Goal: Task Accomplishment & Management: Complete application form

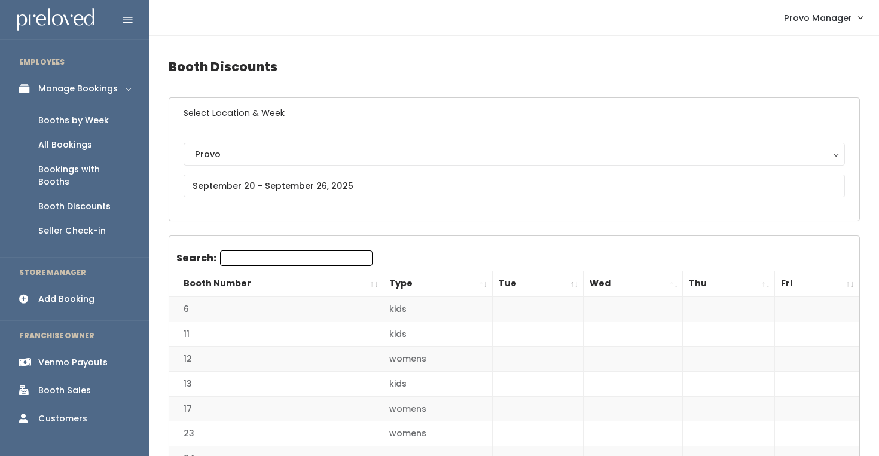
click at [80, 120] on div "Booths by Week" at bounding box center [73, 120] width 71 height 13
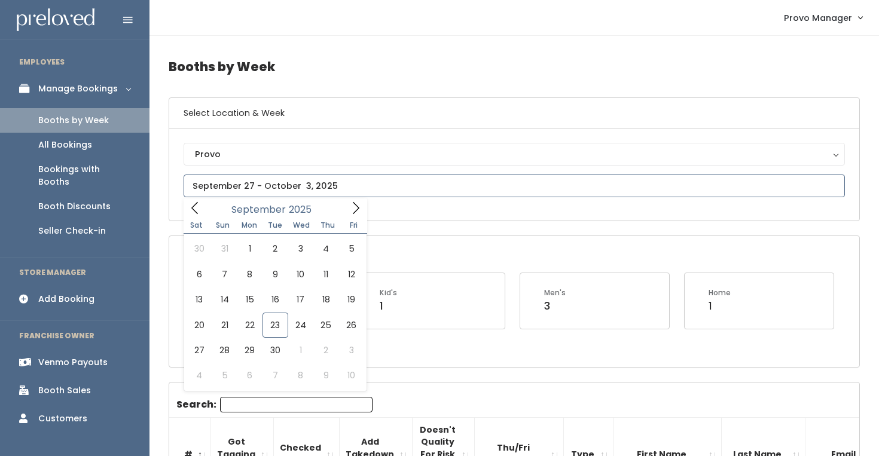
click at [264, 189] on input "text" at bounding box center [514, 186] width 661 height 23
click at [350, 192] on input "text" at bounding box center [514, 186] width 661 height 23
click at [361, 211] on icon at bounding box center [355, 208] width 13 height 13
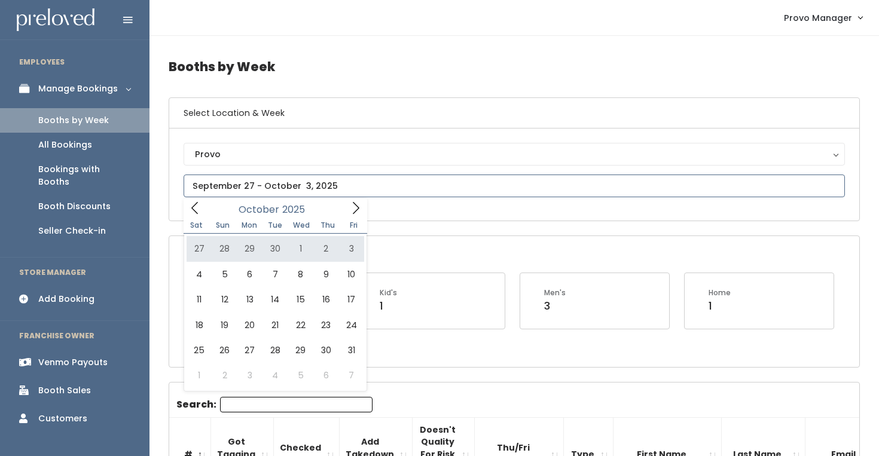
click at [350, 182] on input "text" at bounding box center [514, 186] width 661 height 23
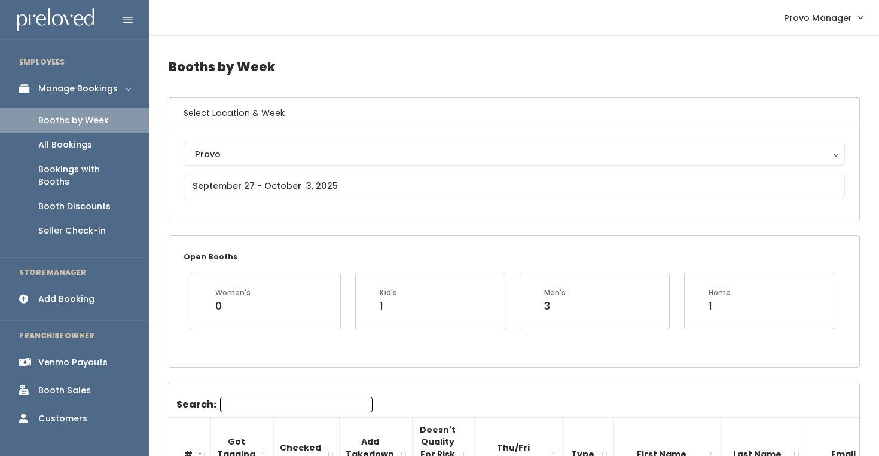
click at [420, 251] on div "Open Booths Women's 0 Kid's 1 Men's 3 Home 1" at bounding box center [514, 301] width 690 height 130
click at [250, 193] on input "text" at bounding box center [514, 186] width 661 height 23
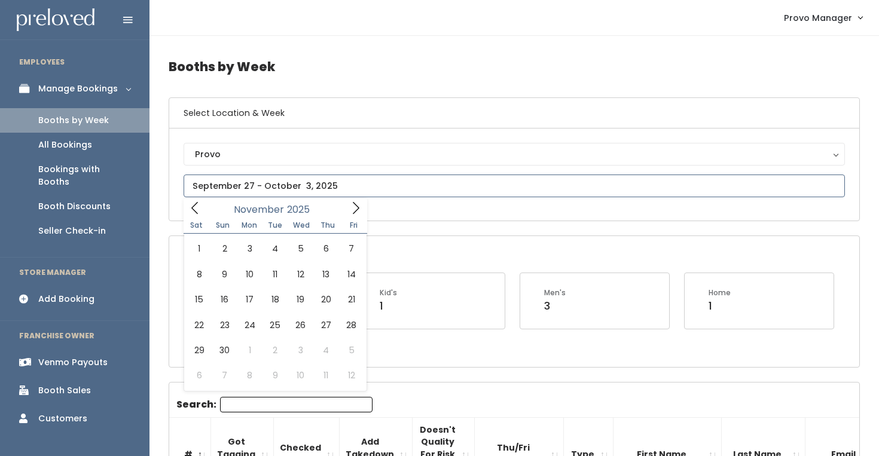
click at [352, 216] on span at bounding box center [355, 208] width 23 height 19
type input "November 1 to November 7"
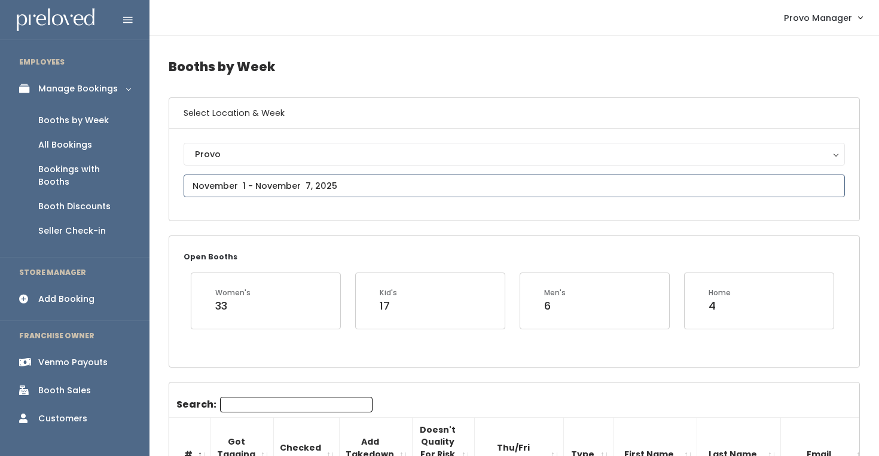
click at [260, 193] on input "text" at bounding box center [514, 186] width 661 height 23
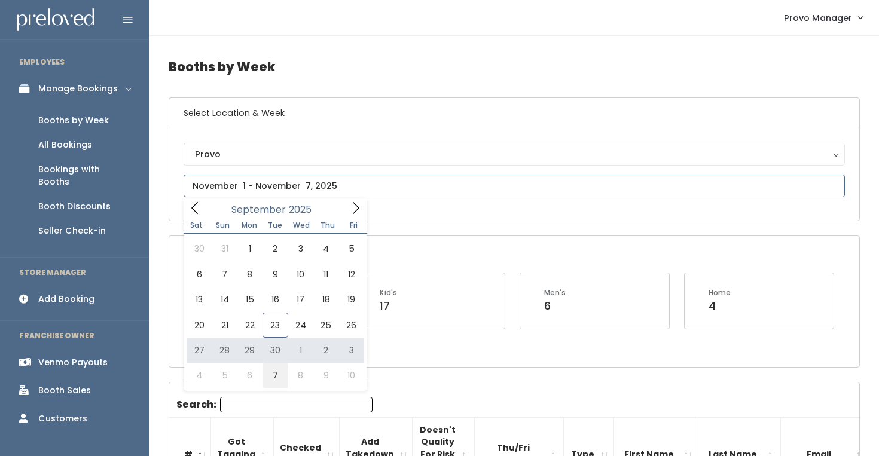
type input "October 4 to October 10"
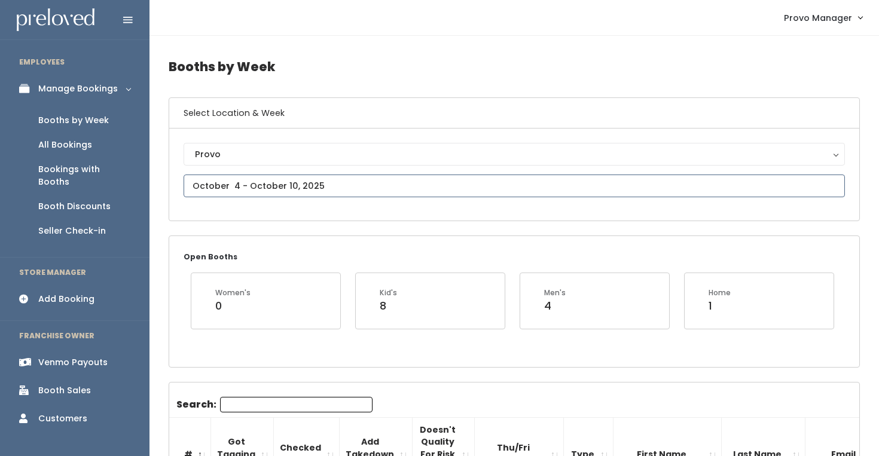
click at [278, 193] on input "text" at bounding box center [514, 186] width 661 height 23
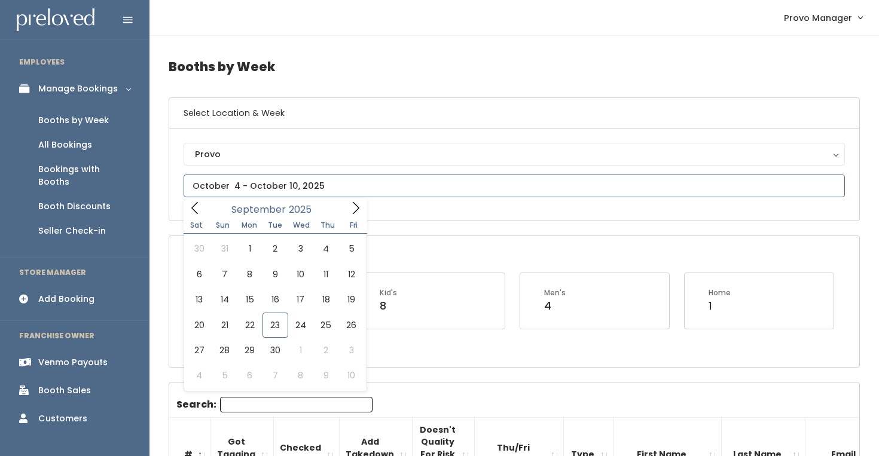
click at [358, 207] on icon at bounding box center [355, 208] width 13 height 13
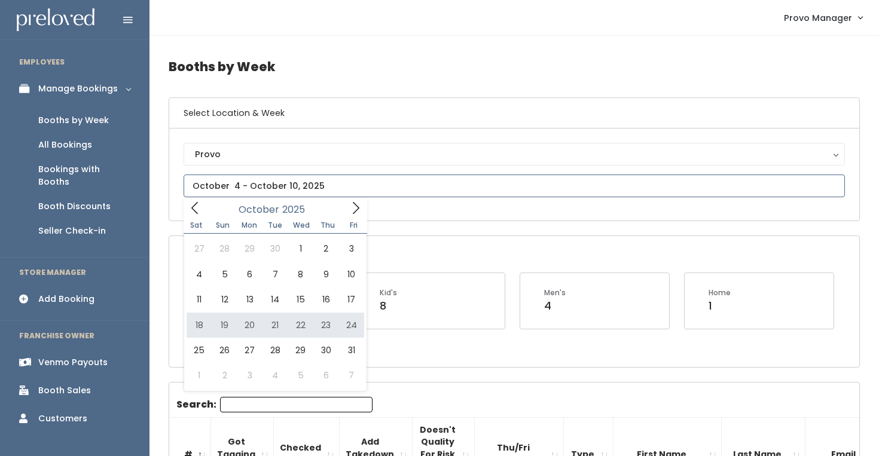
type input "October 18 to October 24"
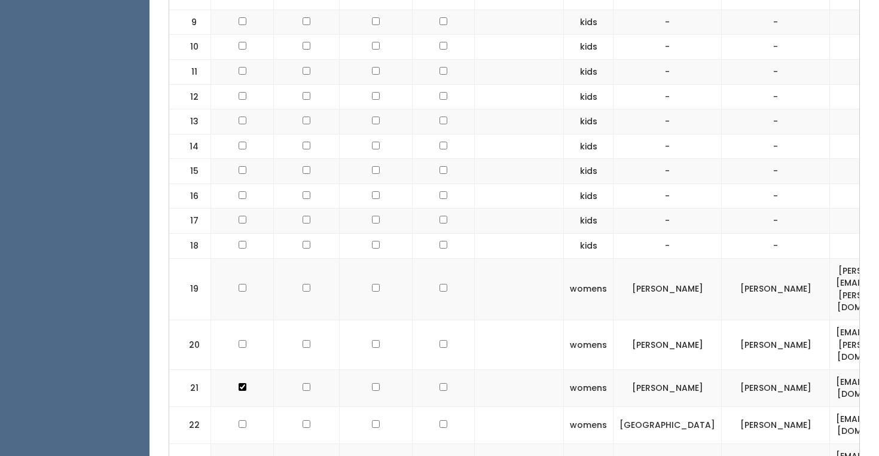
scroll to position [721, 0]
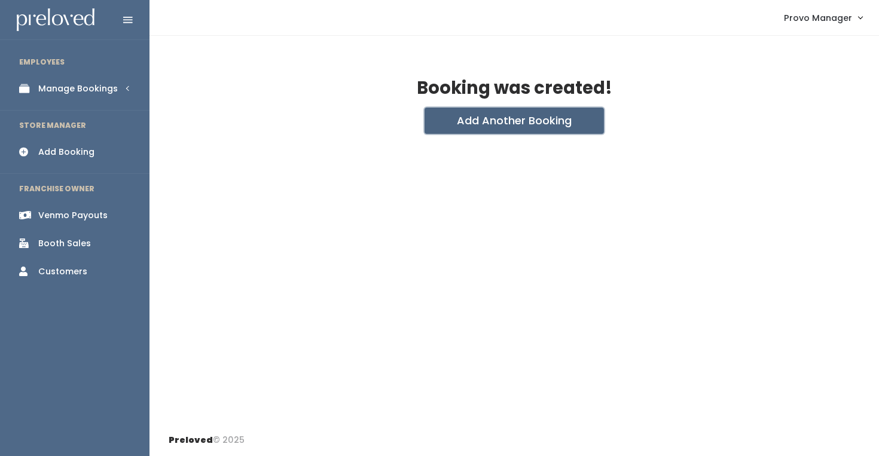
click at [482, 120] on button "Add Another Booking" at bounding box center [514, 121] width 179 height 26
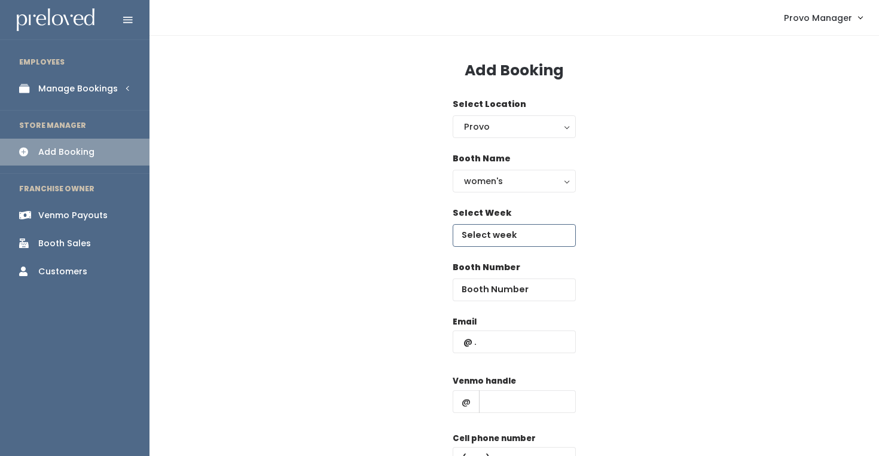
click at [484, 234] on input "text" at bounding box center [514, 235] width 123 height 23
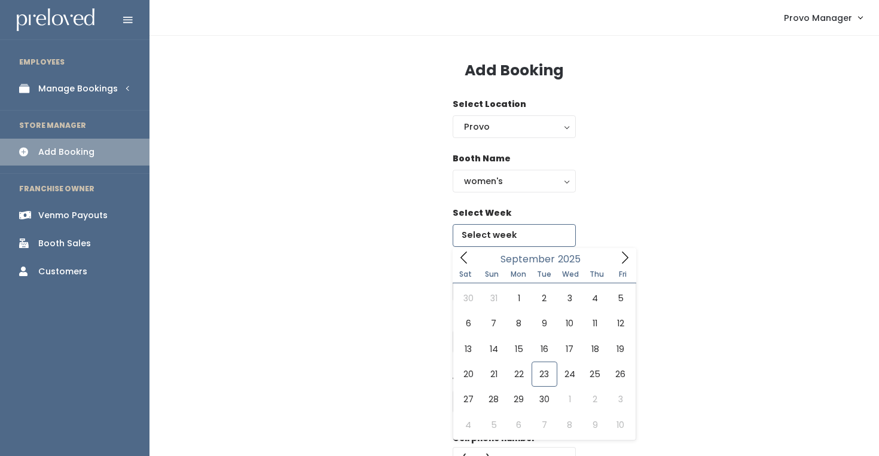
click at [623, 251] on span at bounding box center [625, 257] width 23 height 19
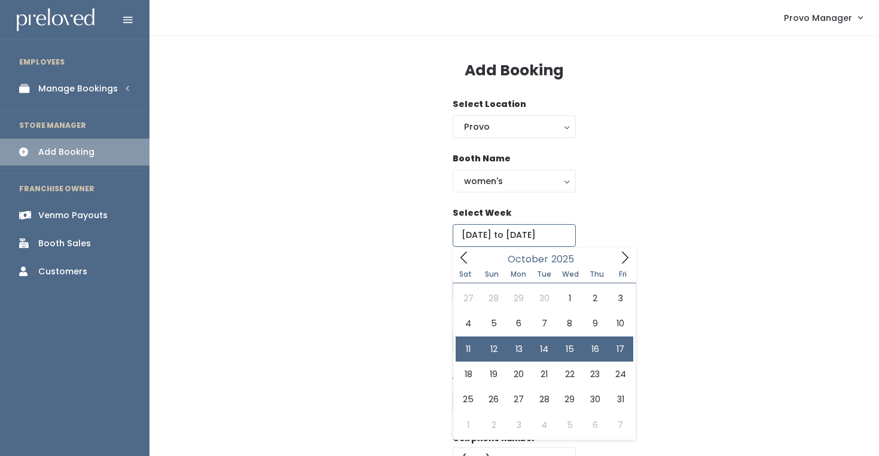
click at [562, 227] on input "October 11 to October 17" at bounding box center [514, 235] width 123 height 23
click at [636, 251] on span at bounding box center [625, 257] width 23 height 19
click at [462, 258] on icon at bounding box center [463, 258] width 7 height 12
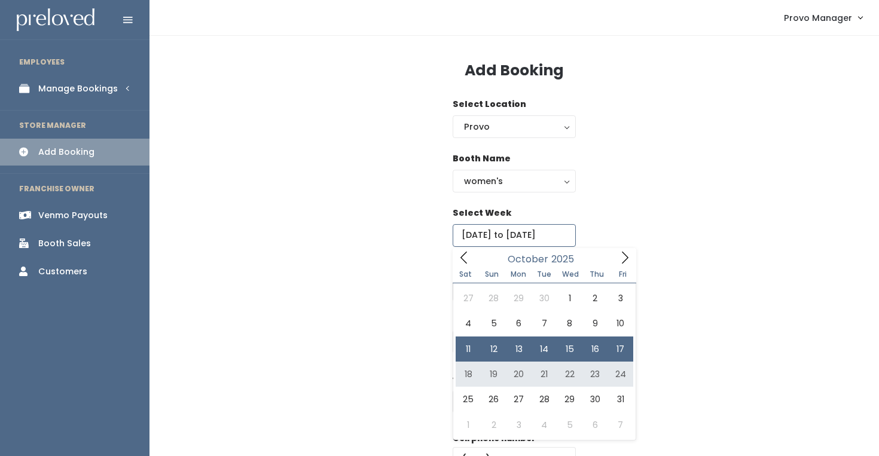
type input "[DATE] to [DATE]"
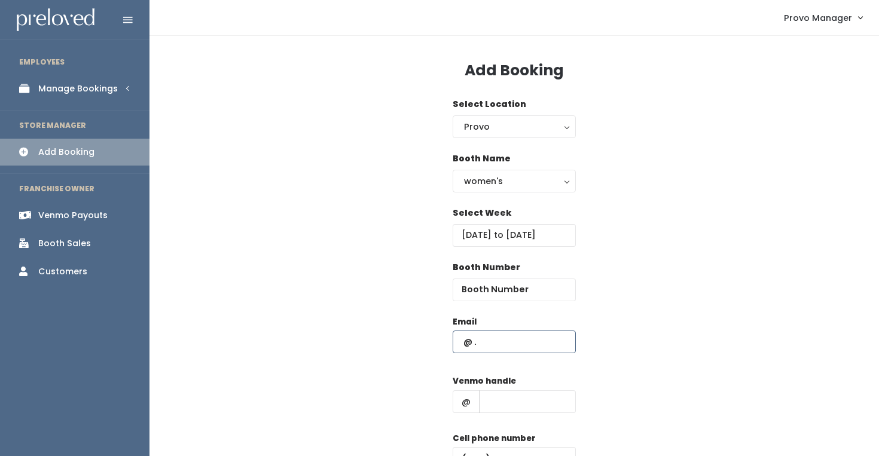
click at [484, 353] on input "text" at bounding box center [514, 342] width 123 height 23
paste input "njofuller@comcast.net"
type input "njofuller@comcast.net"
click at [483, 291] on input "number" at bounding box center [514, 290] width 123 height 23
click at [496, 398] on input "text" at bounding box center [527, 401] width 97 height 23
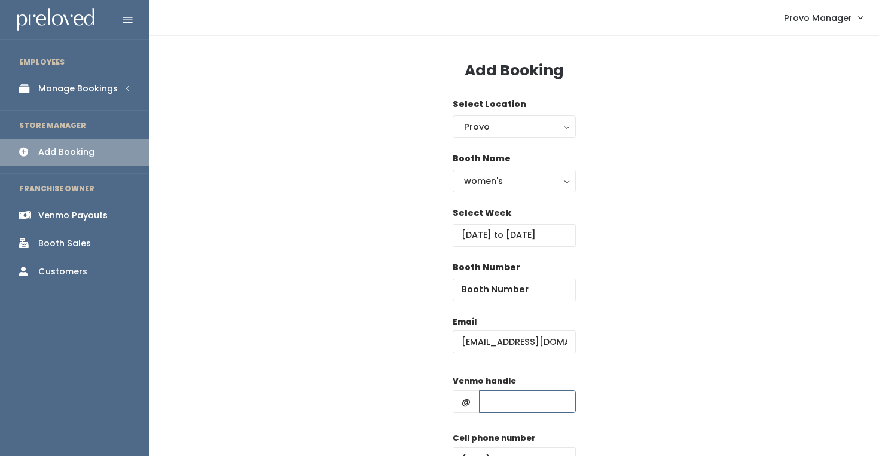
type input "d"
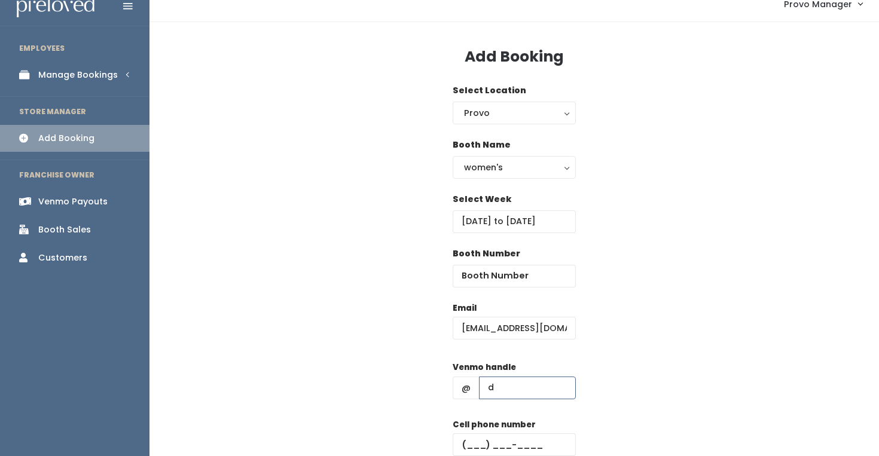
scroll to position [15, 0]
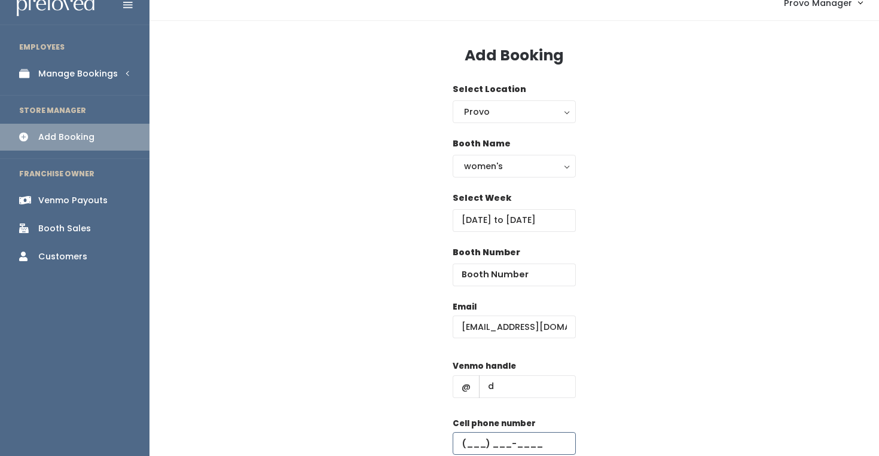
click at [527, 446] on input "text" at bounding box center [514, 443] width 123 height 23
type input "[PHONE_NUMBER]"
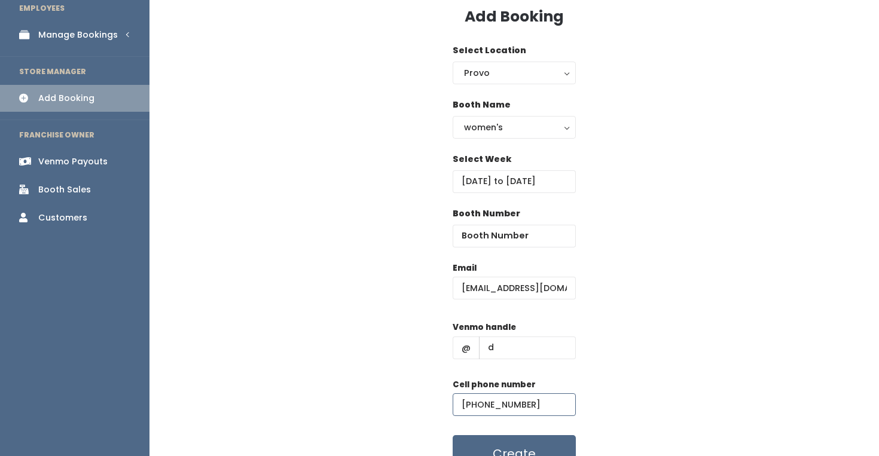
scroll to position [62, 0]
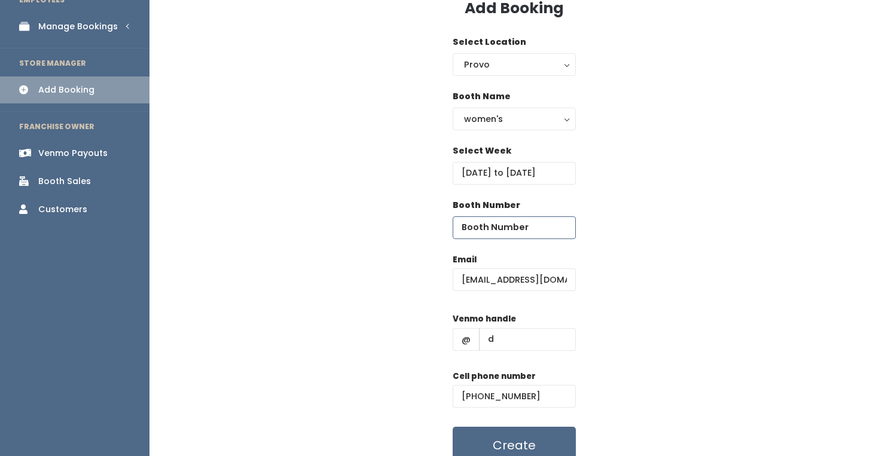
click at [492, 218] on input "number" at bounding box center [514, 227] width 123 height 23
type input "18"
click at [798, 208] on div "Booth Number 18" at bounding box center [514, 226] width 691 height 54
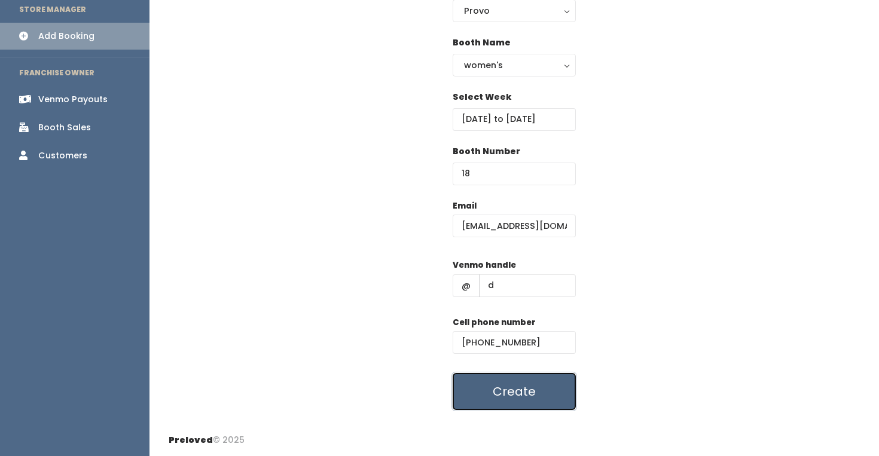
click at [533, 393] on button "Create" at bounding box center [514, 391] width 123 height 37
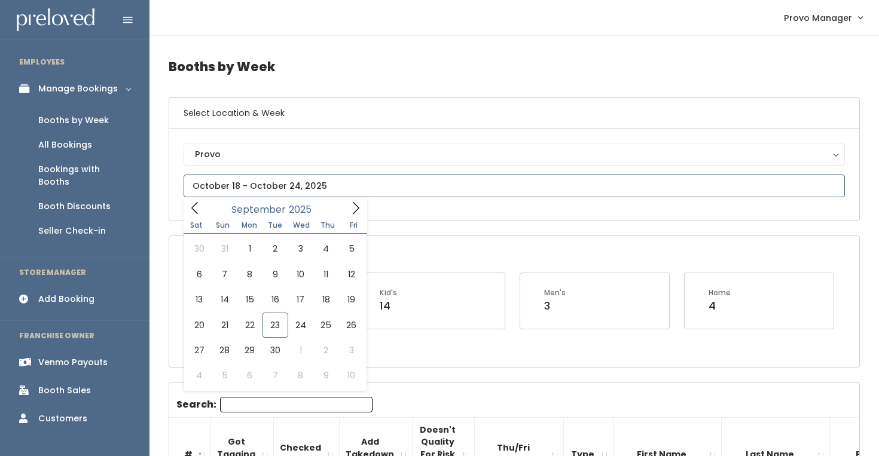
click at [250, 187] on input "text" at bounding box center [514, 186] width 661 height 23
click at [353, 209] on icon at bounding box center [355, 208] width 13 height 13
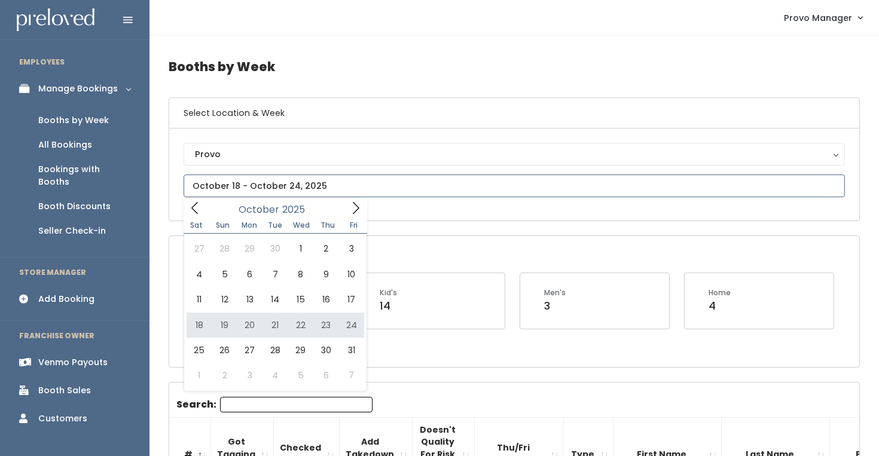
type input "October 18 to October 24"
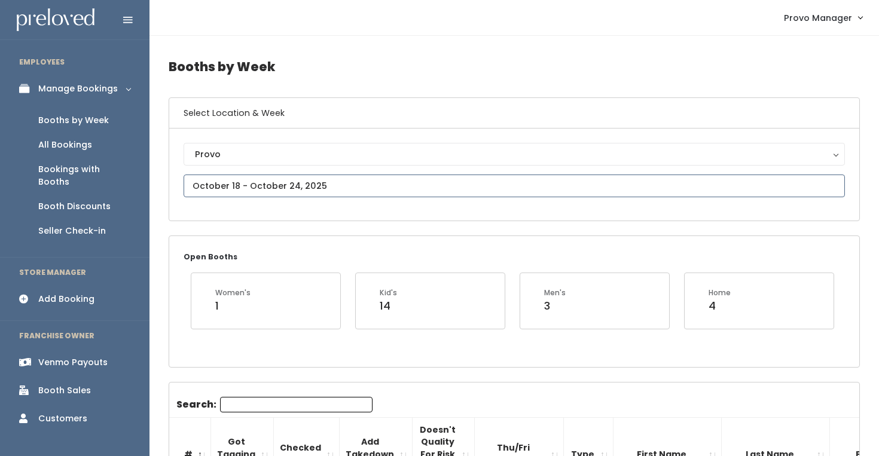
click at [242, 183] on input "text" at bounding box center [514, 186] width 661 height 23
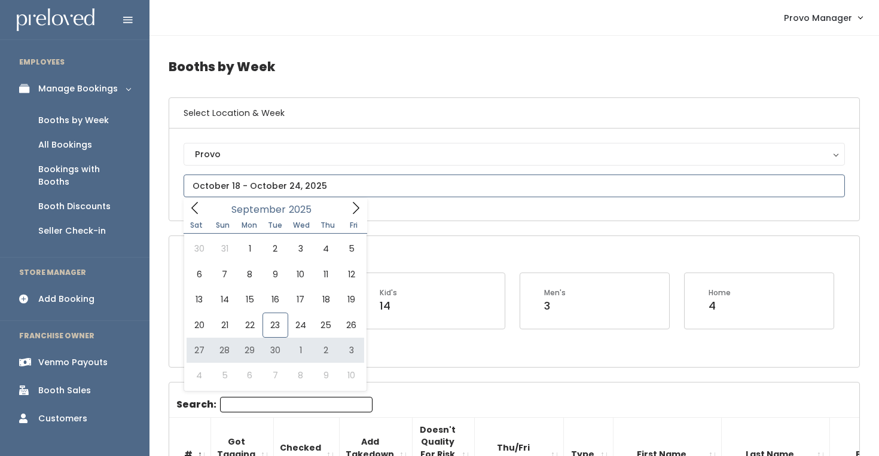
type input "[DATE] to [DATE]"
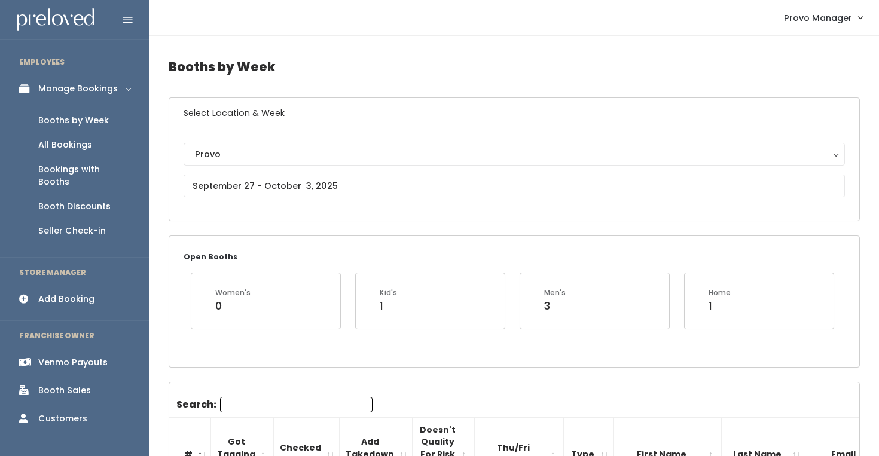
click at [252, 410] on input "Search:" at bounding box center [296, 405] width 152 height 16
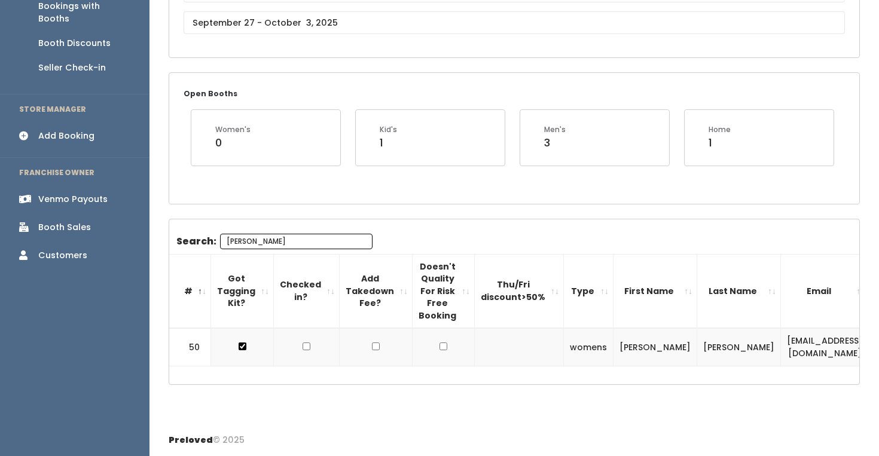
scroll to position [0, 111]
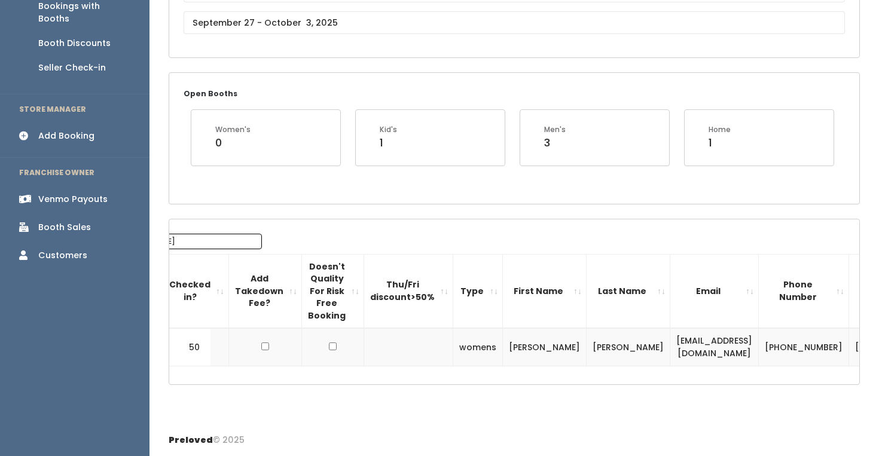
type input "nancy"
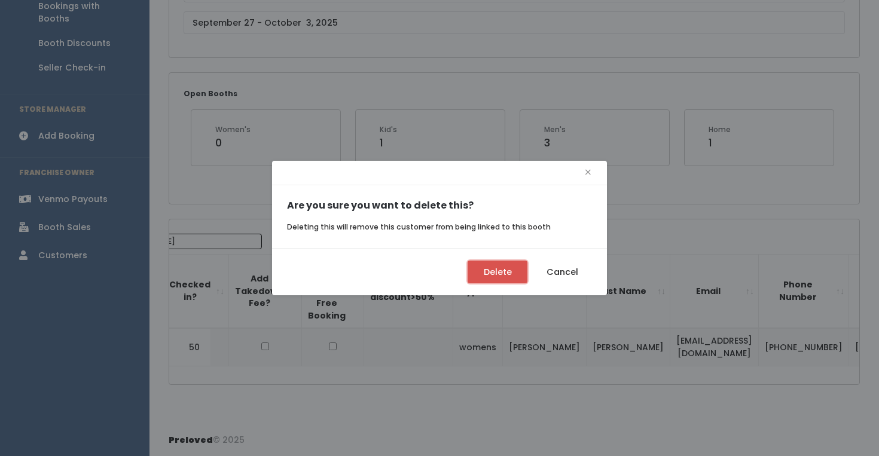
click at [502, 271] on button "Delete" at bounding box center [498, 272] width 60 height 23
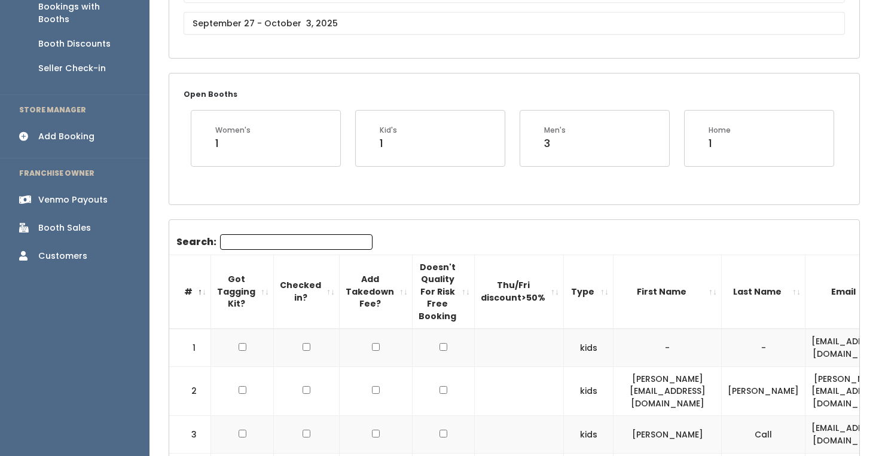
click at [260, 236] on input "Search:" at bounding box center [296, 242] width 152 height 16
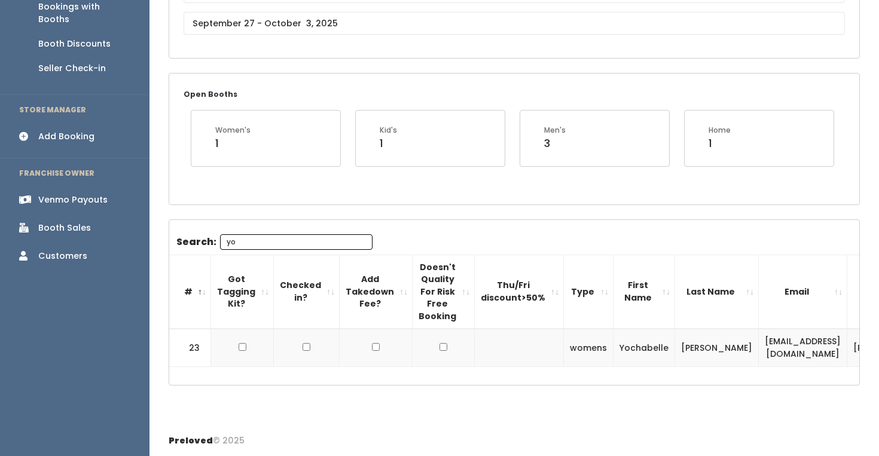
scroll to position [0, 129]
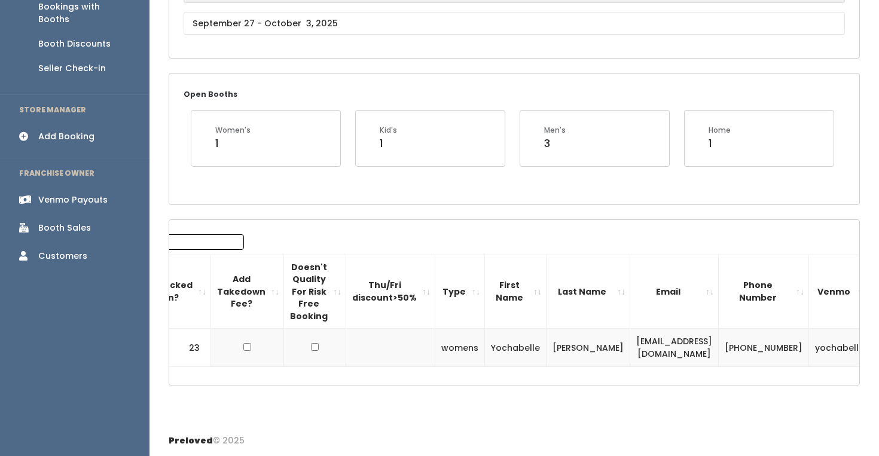
type input "yo"
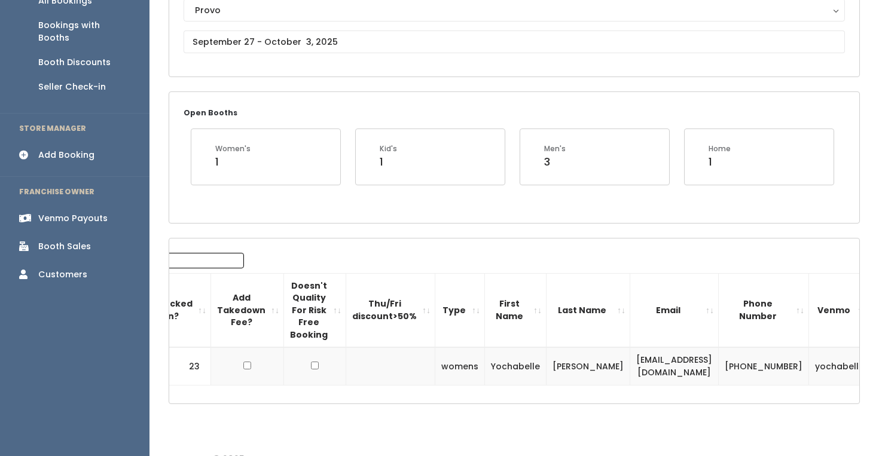
scroll to position [143, 0]
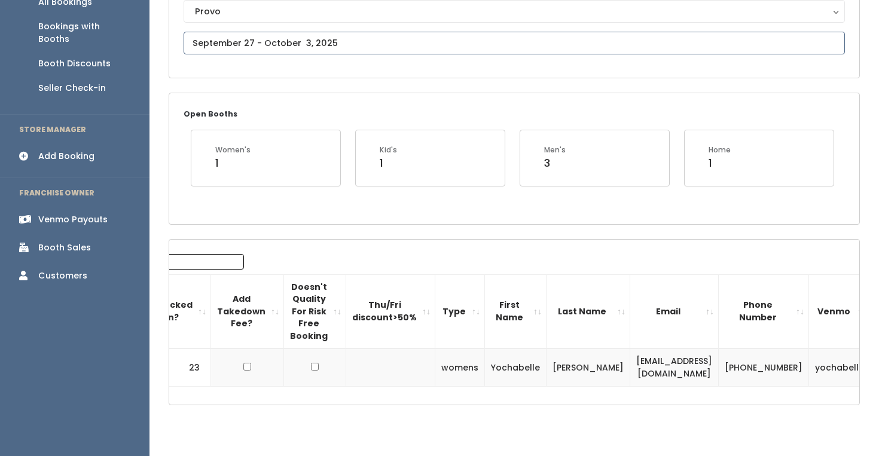
click at [265, 44] on input "text" at bounding box center [514, 43] width 661 height 23
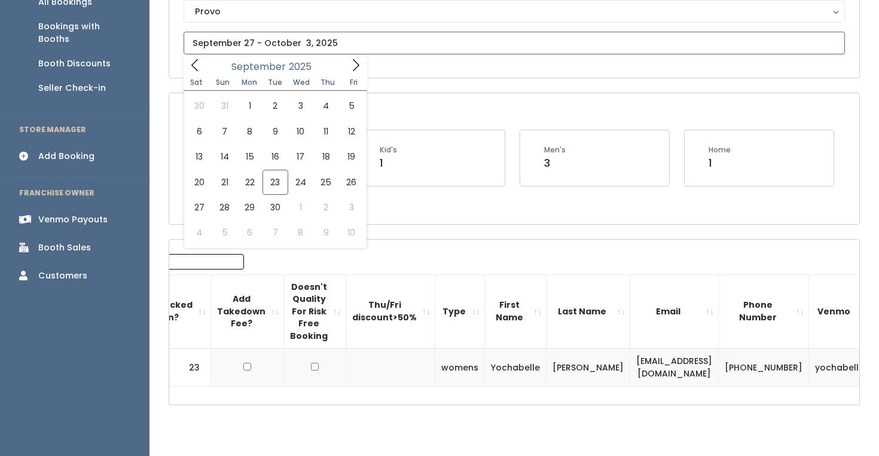
click at [355, 66] on icon at bounding box center [355, 65] width 13 height 13
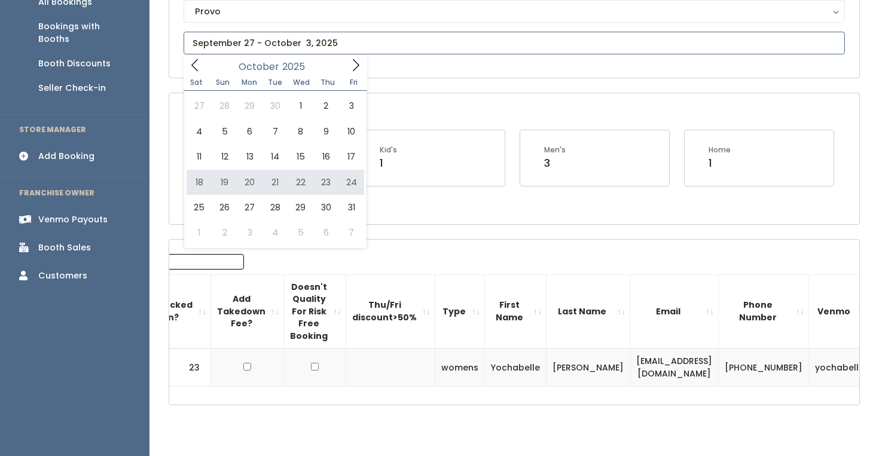
type input "October 18 to October 24"
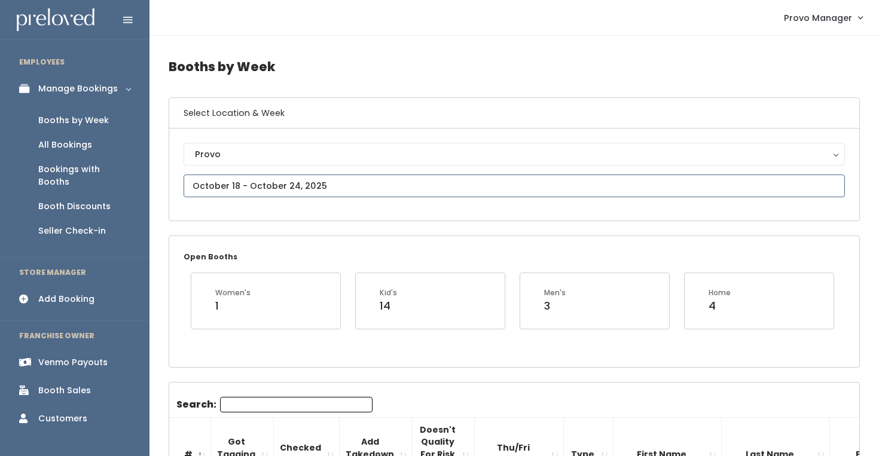
click at [284, 184] on input "text" at bounding box center [514, 186] width 661 height 23
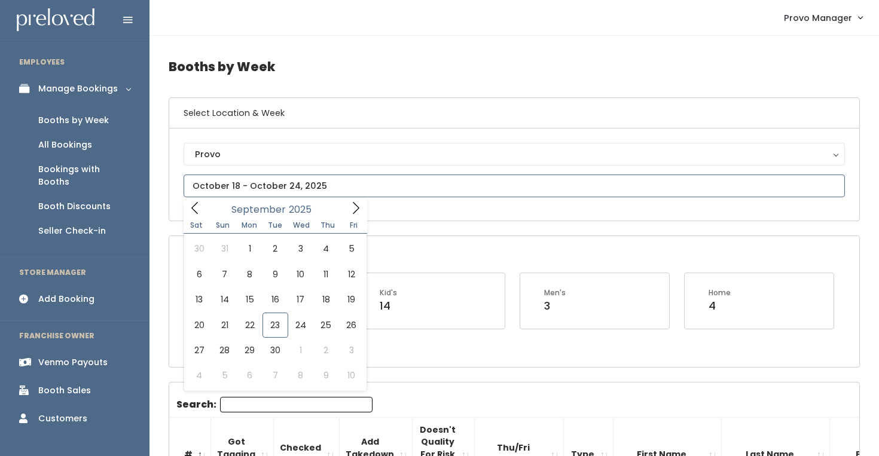
click at [358, 210] on icon at bounding box center [355, 208] width 13 height 13
type input "October 25 to October 31"
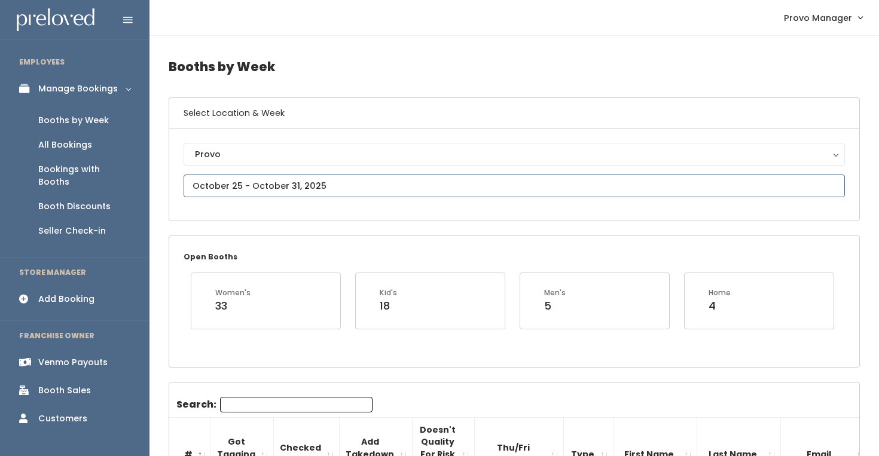
click at [234, 175] on input "text" at bounding box center [514, 186] width 661 height 23
click at [421, 209] on div "Provo Provo" at bounding box center [514, 175] width 690 height 92
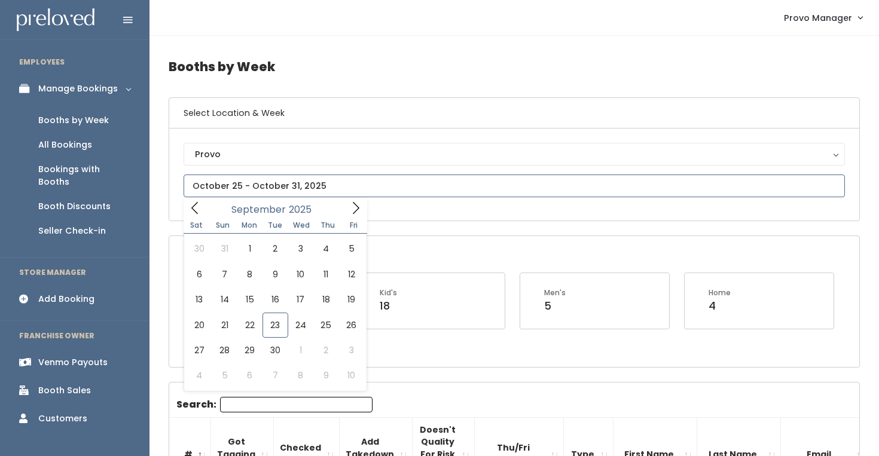
click at [295, 190] on input "text" at bounding box center [514, 186] width 661 height 23
type input "[DATE] to [DATE]"
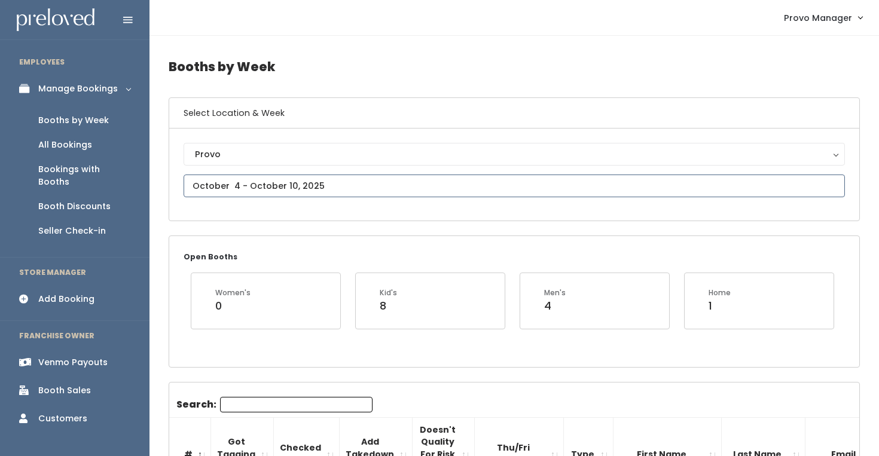
click at [307, 190] on input "text" at bounding box center [514, 186] width 661 height 23
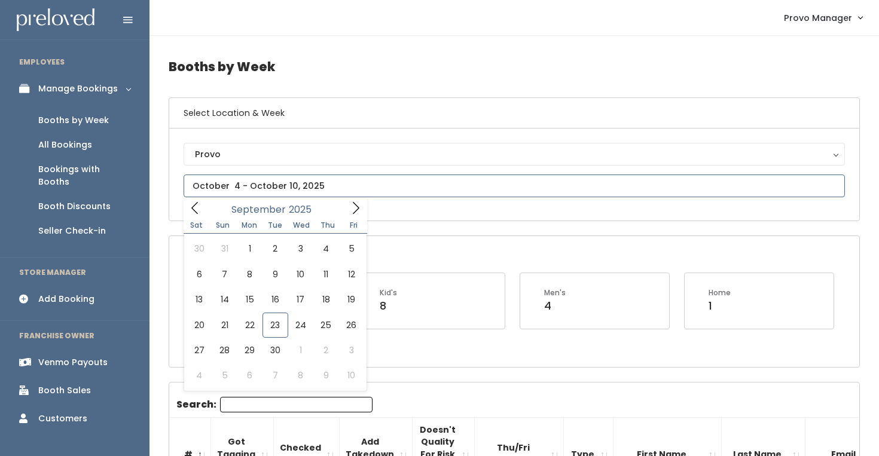
click at [358, 209] on icon at bounding box center [355, 208] width 13 height 13
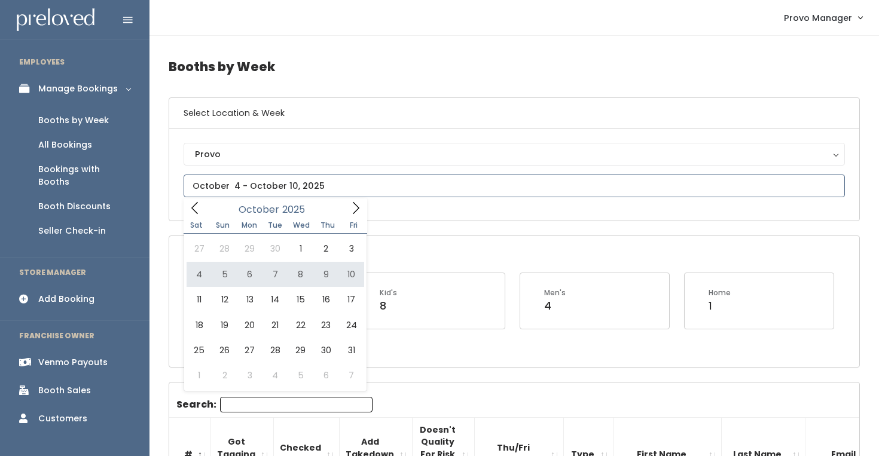
type input "October 11 to October 17"
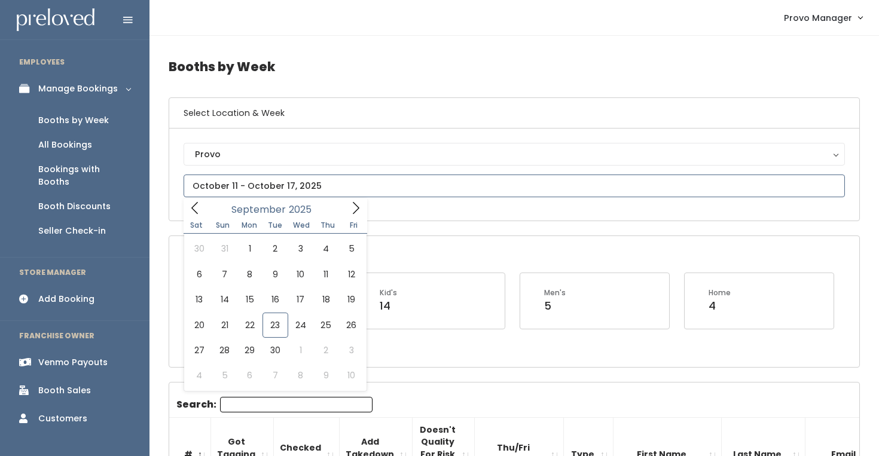
click at [290, 184] on input "text" at bounding box center [514, 186] width 661 height 23
click at [356, 214] on span at bounding box center [355, 208] width 23 height 19
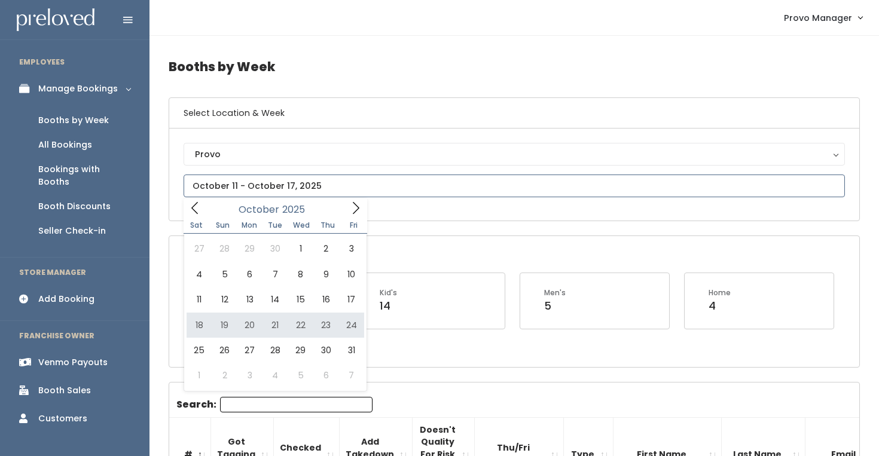
type input "October 18 to October 24"
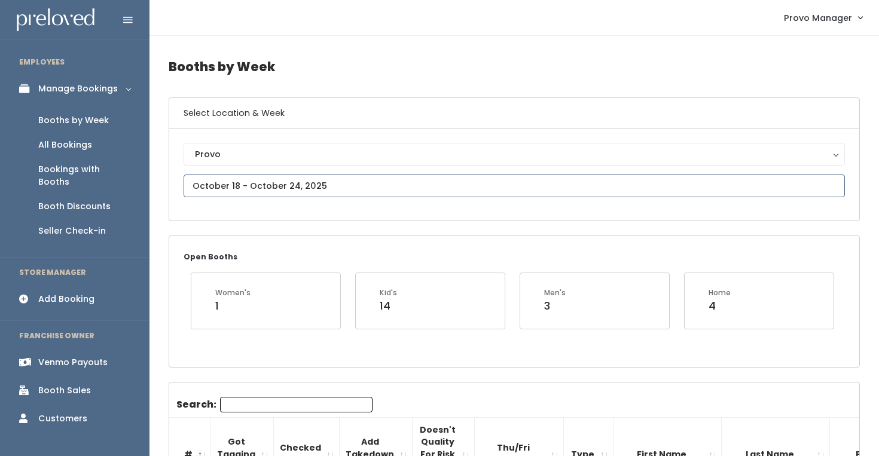
click at [283, 184] on input "text" at bounding box center [514, 186] width 661 height 23
